Goal: Navigation & Orientation: Find specific page/section

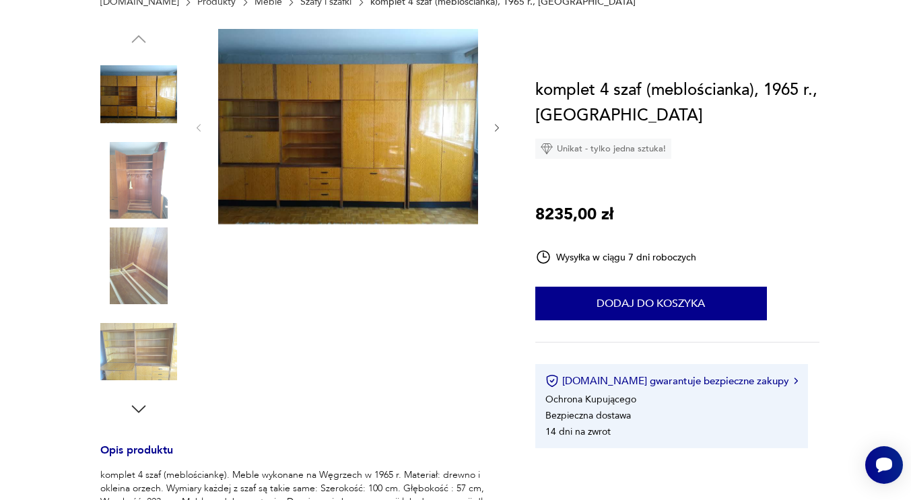
scroll to position [108, 0]
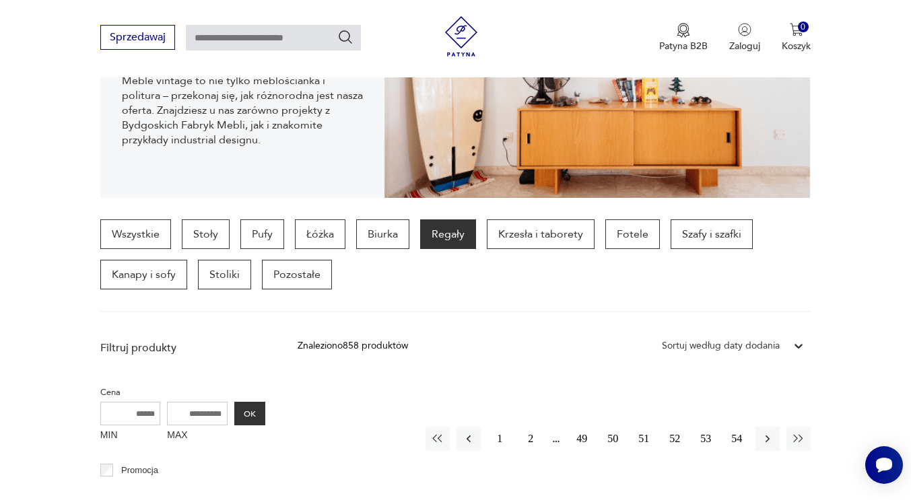
click at [436, 238] on p "Regały" at bounding box center [448, 234] width 56 height 30
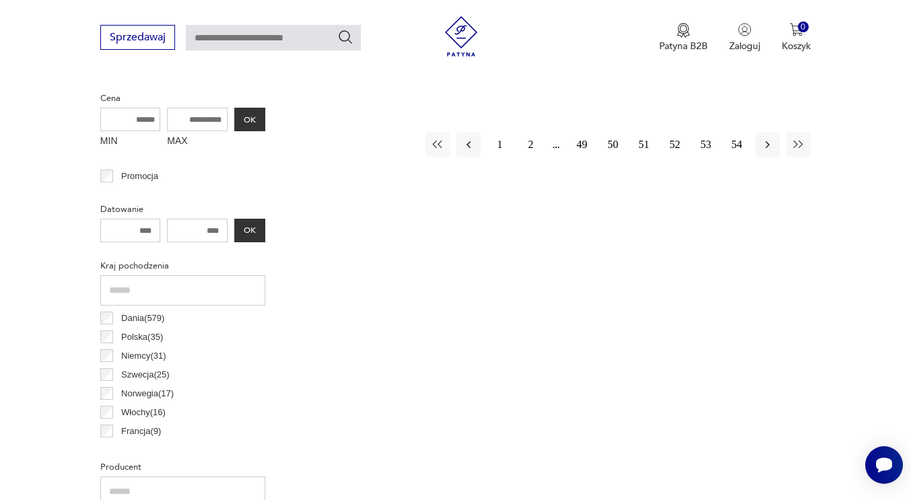
scroll to position [684, 0]
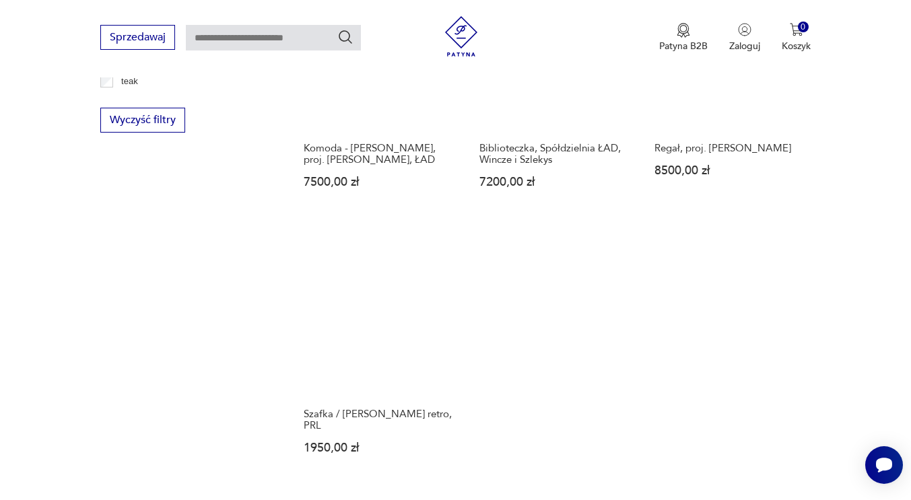
scroll to position [1758, 0]
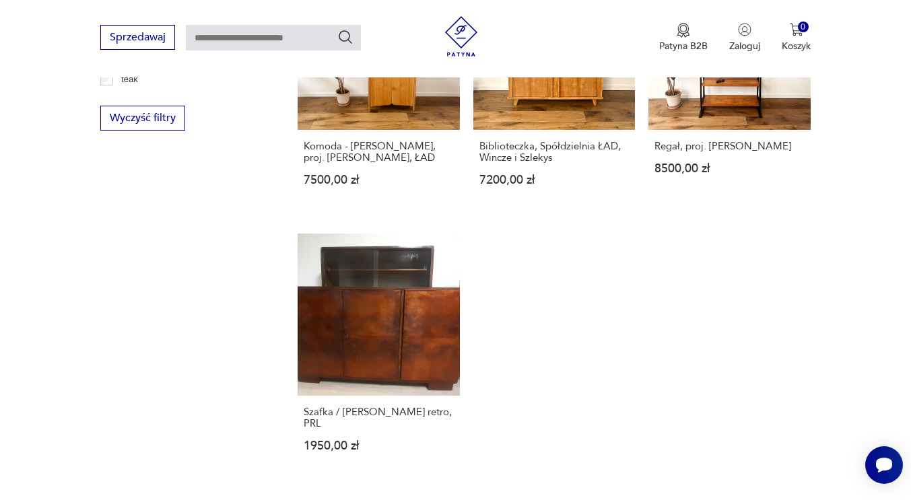
scroll to position [684, 0]
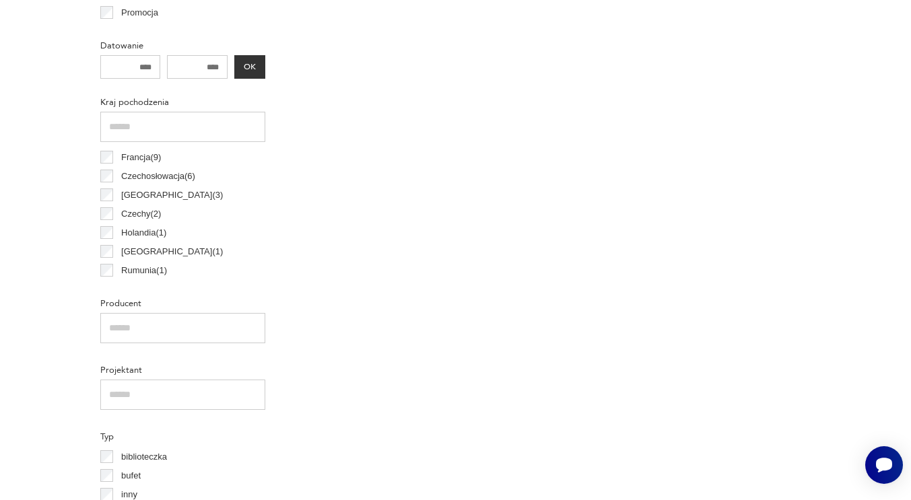
scroll to position [20, 0]
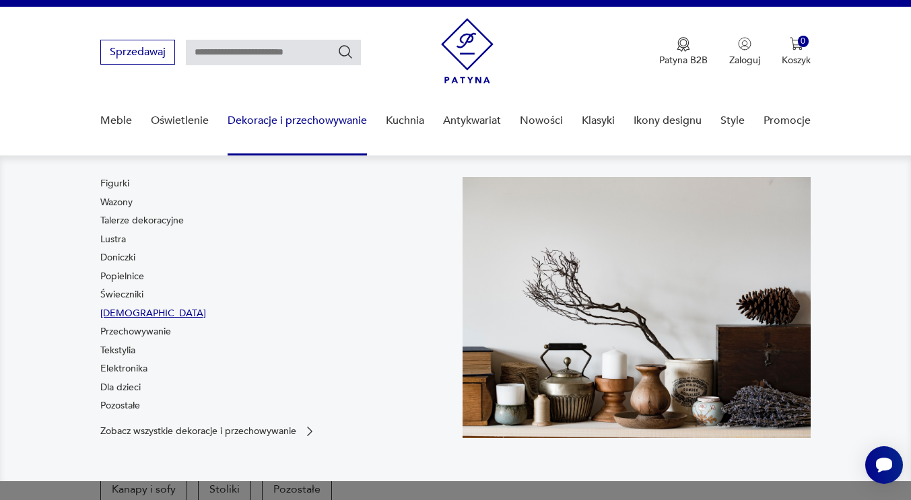
click at [125, 312] on link "[DEMOGRAPHIC_DATA]" at bounding box center [153, 313] width 106 height 13
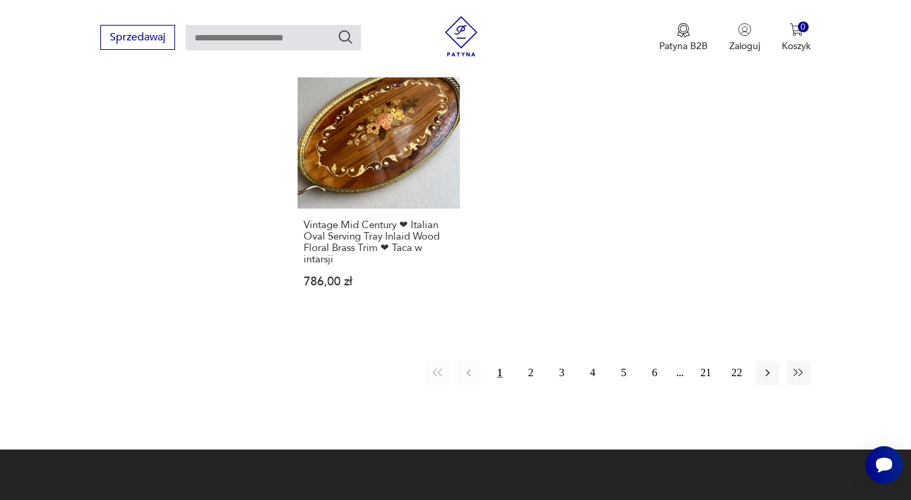
scroll to position [1974, 0]
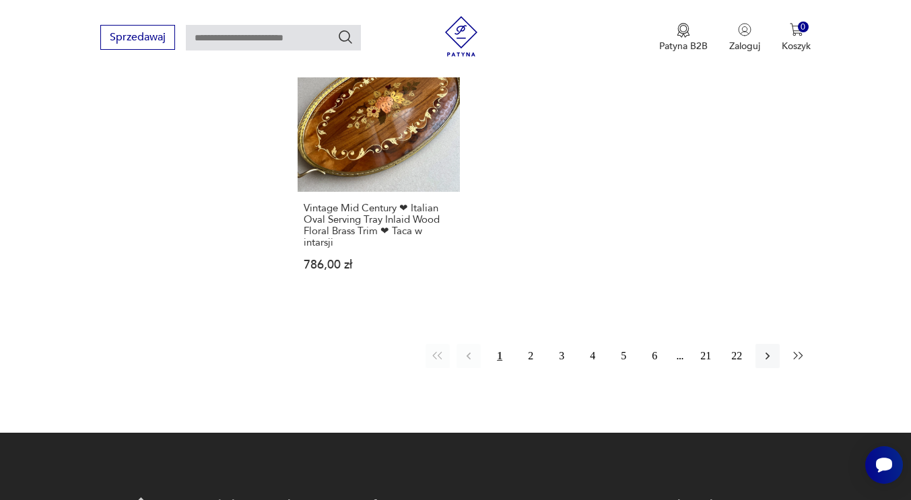
click at [796, 349] on icon "button" at bounding box center [798, 355] width 13 height 13
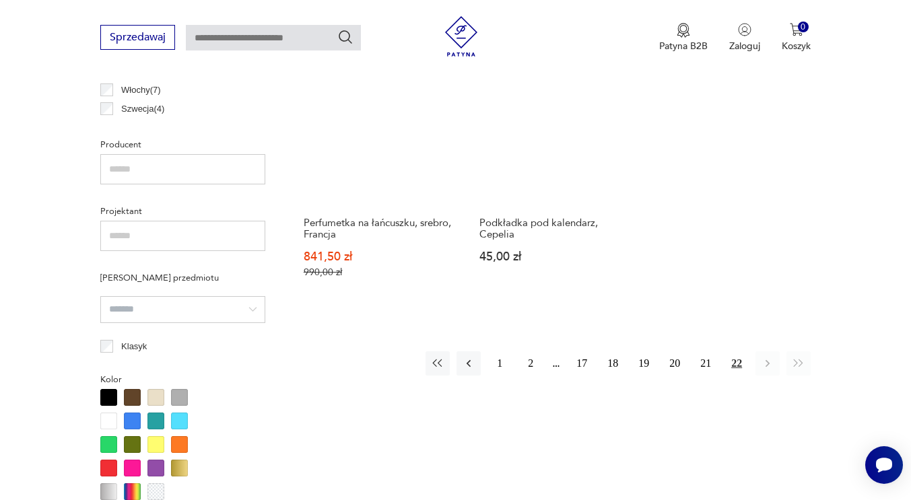
scroll to position [951, 0]
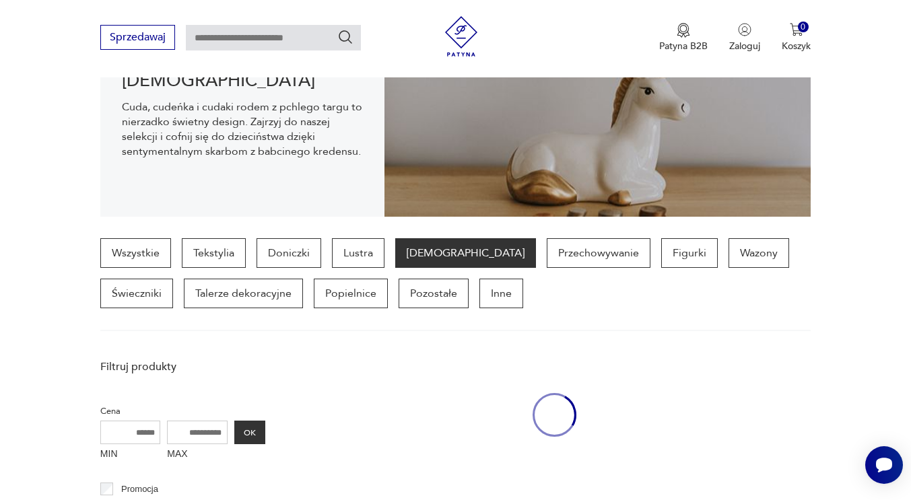
scroll to position [951, 0]
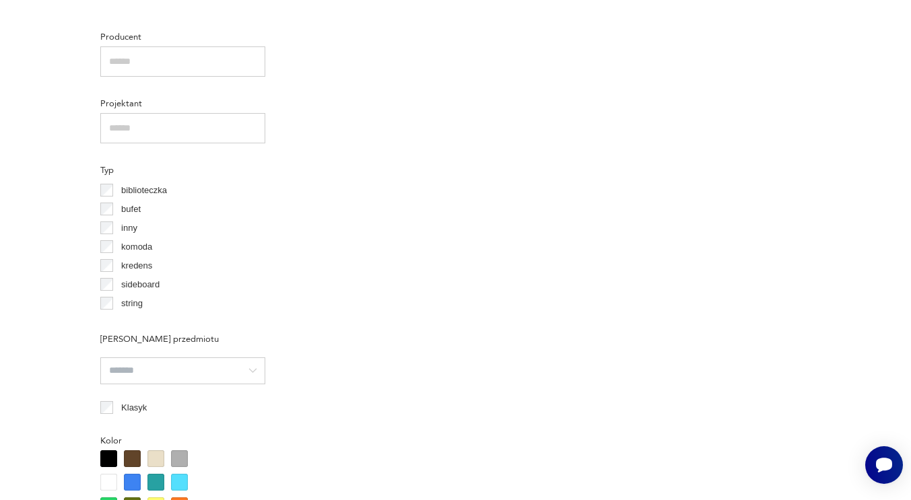
scroll to position [20, 0]
